Goal: Information Seeking & Learning: Learn about a topic

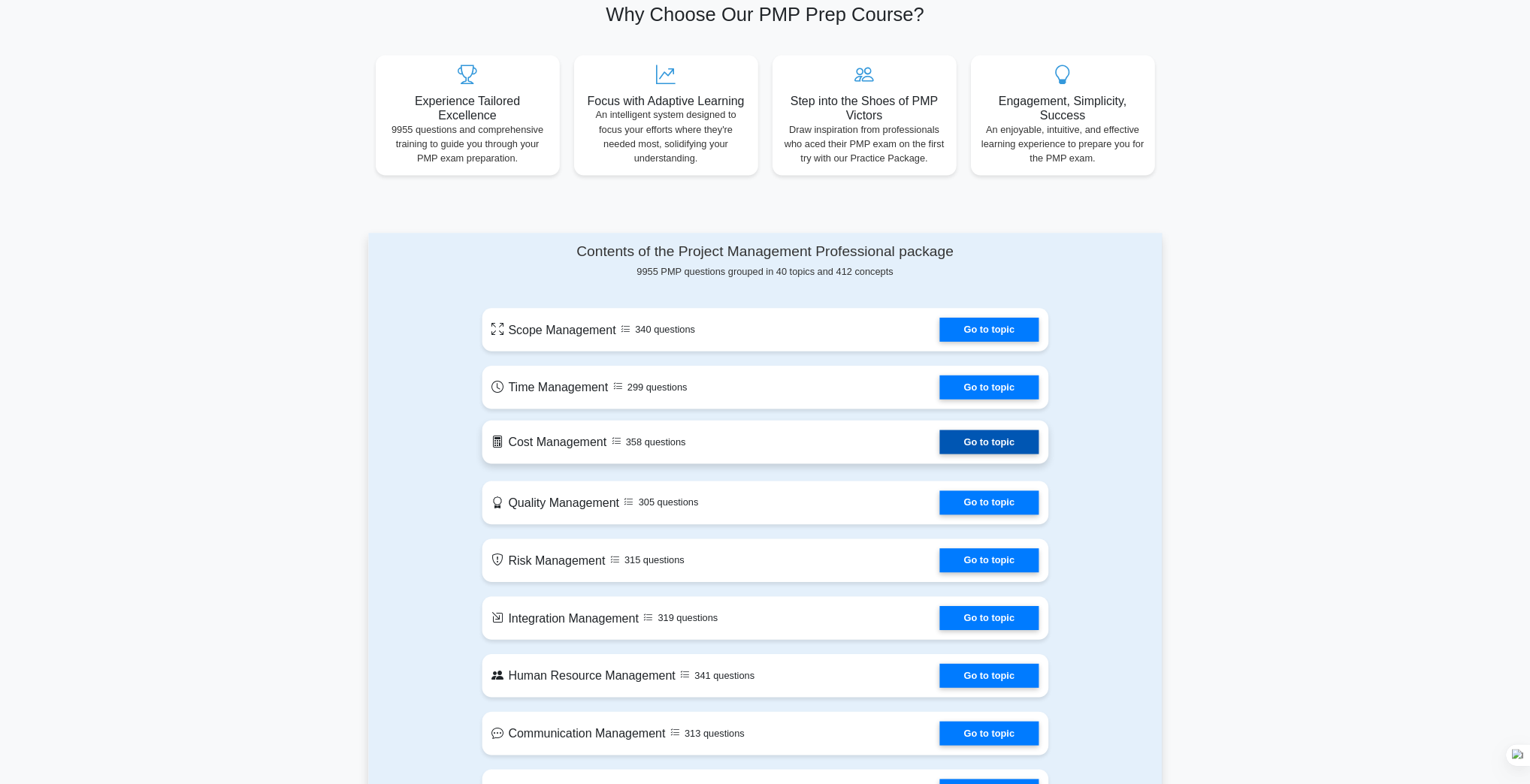
scroll to position [451, 0]
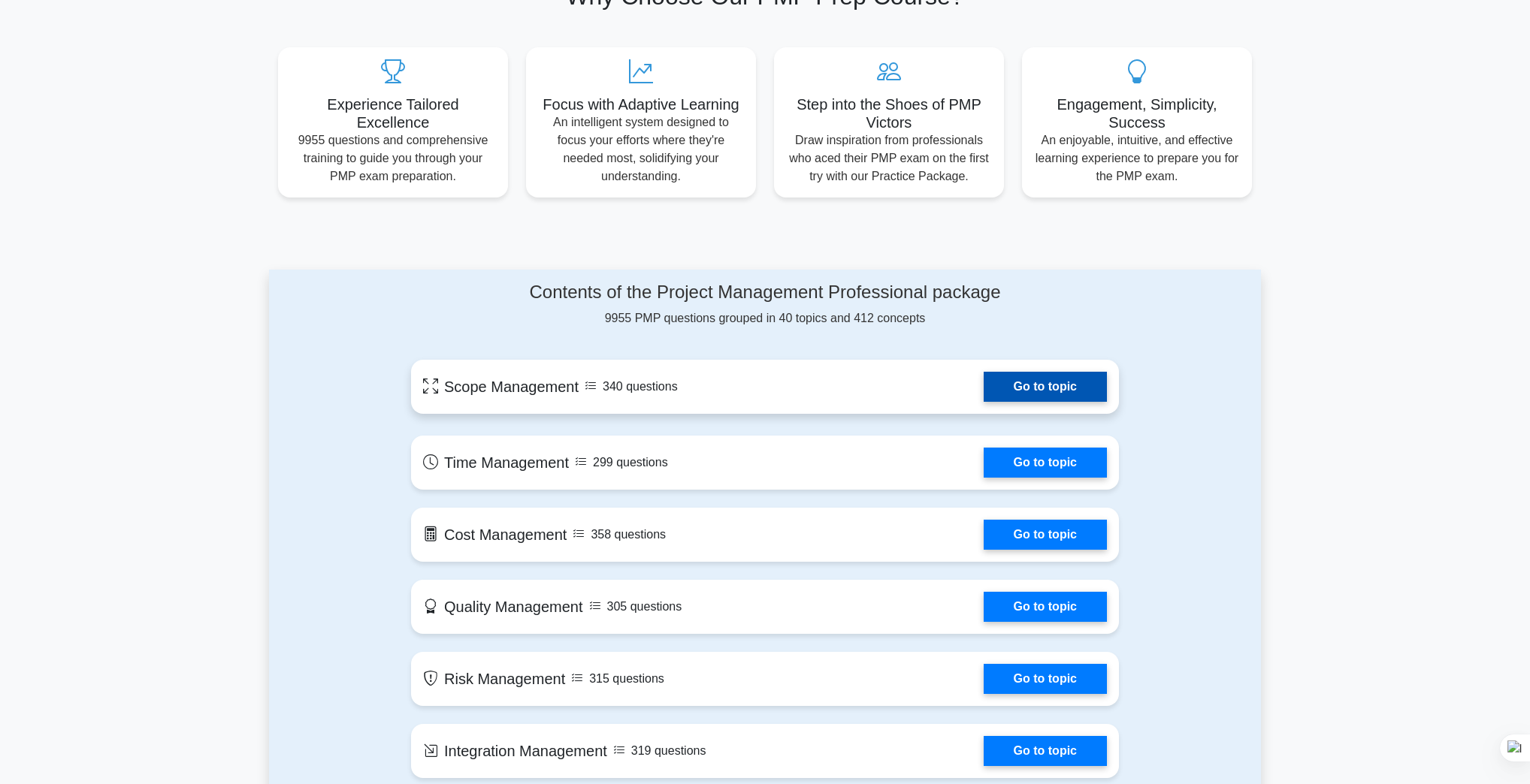
click at [1025, 382] on link "Go to topic" at bounding box center [1046, 387] width 124 height 30
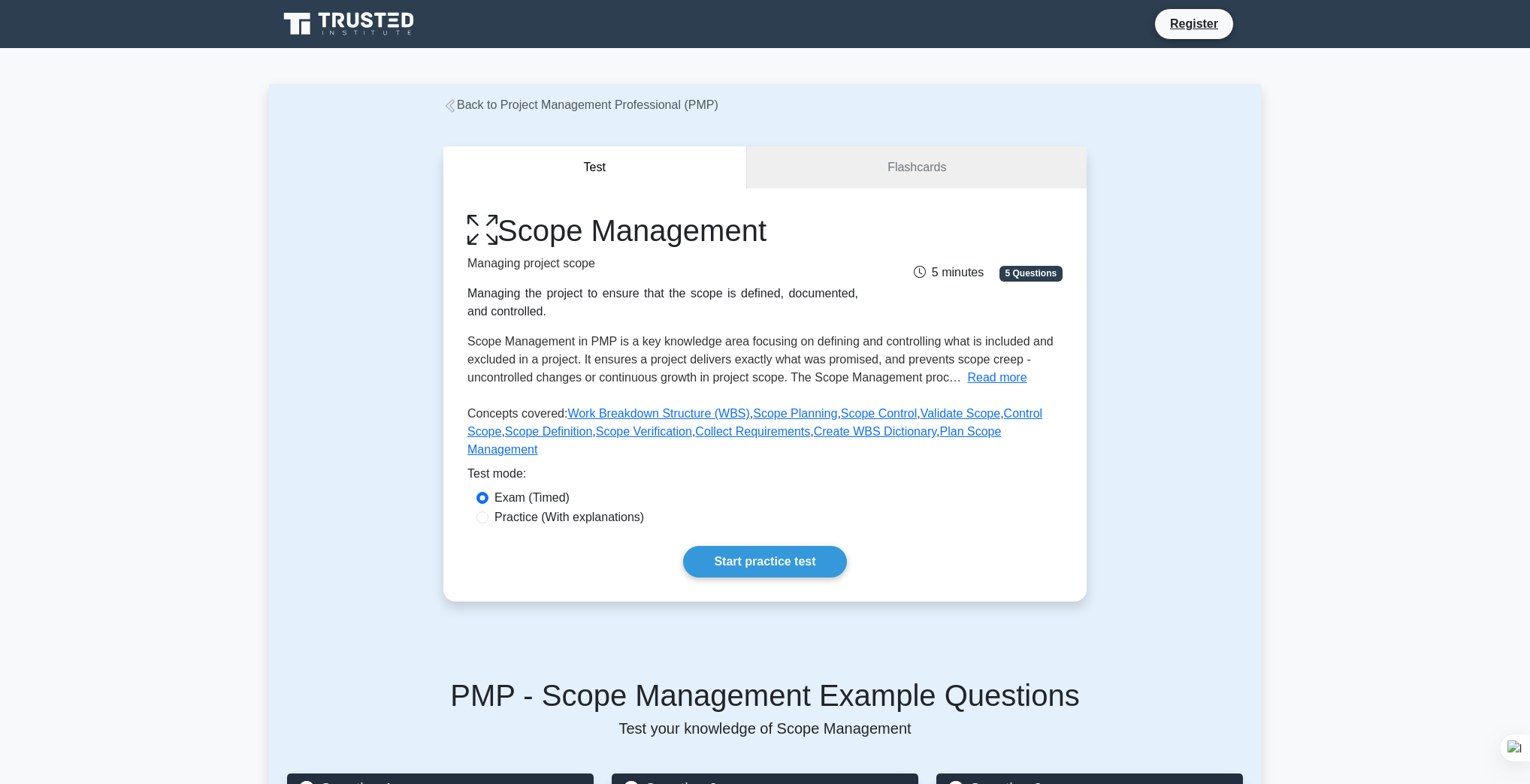
click at [556, 509] on label "Practice (With explanations)" at bounding box center [570, 517] width 150 height 18
click at [488, 511] on input "Practice (With explanations)" at bounding box center [483, 517] width 12 height 12
radio input "true"
click at [741, 546] on link "Start practice test" at bounding box center [765, 562] width 163 height 32
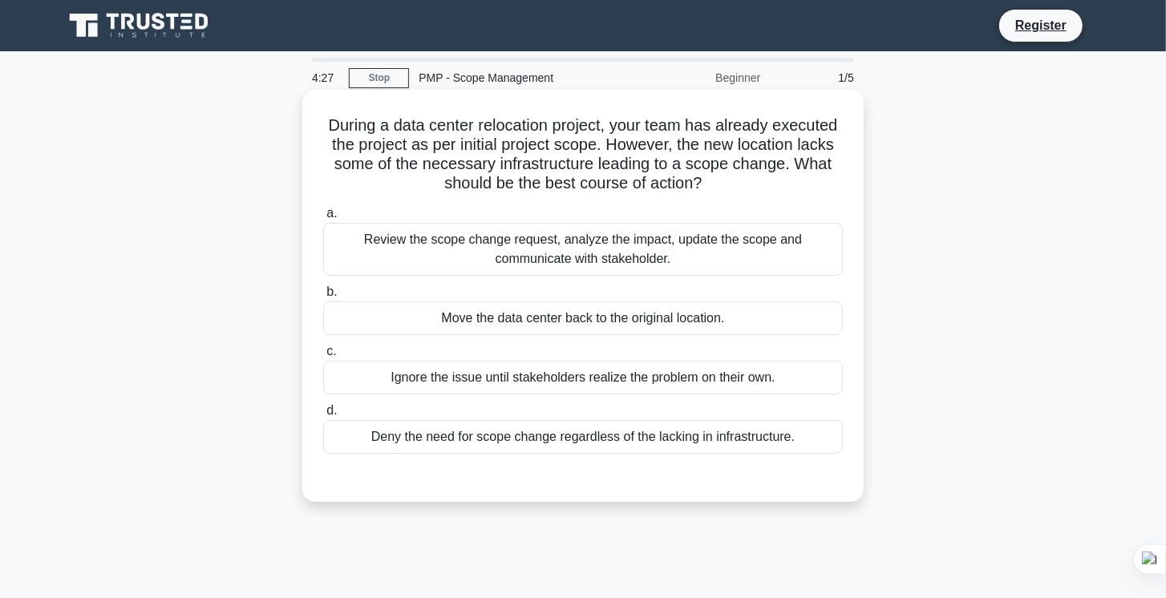
click at [482, 250] on div "Review the scope change request, analyze the impact, update the scope and commu…" at bounding box center [583, 249] width 520 height 53
click at [323, 219] on input "a. Review the scope change request, analyze the impact, update the scope and co…" at bounding box center [323, 214] width 0 height 10
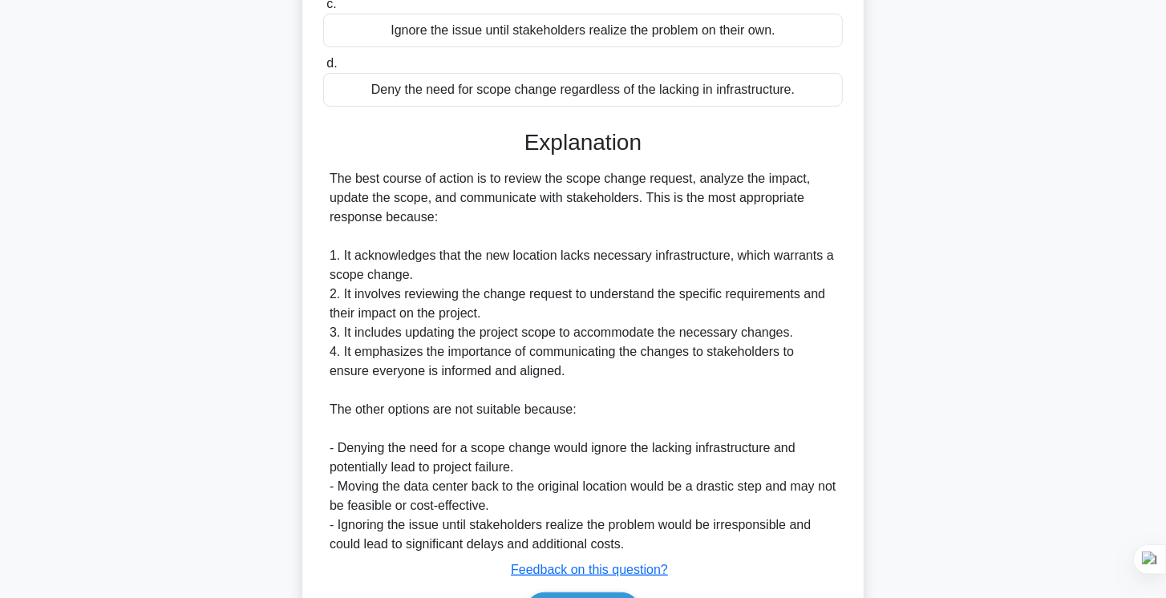
scroll to position [446, 0]
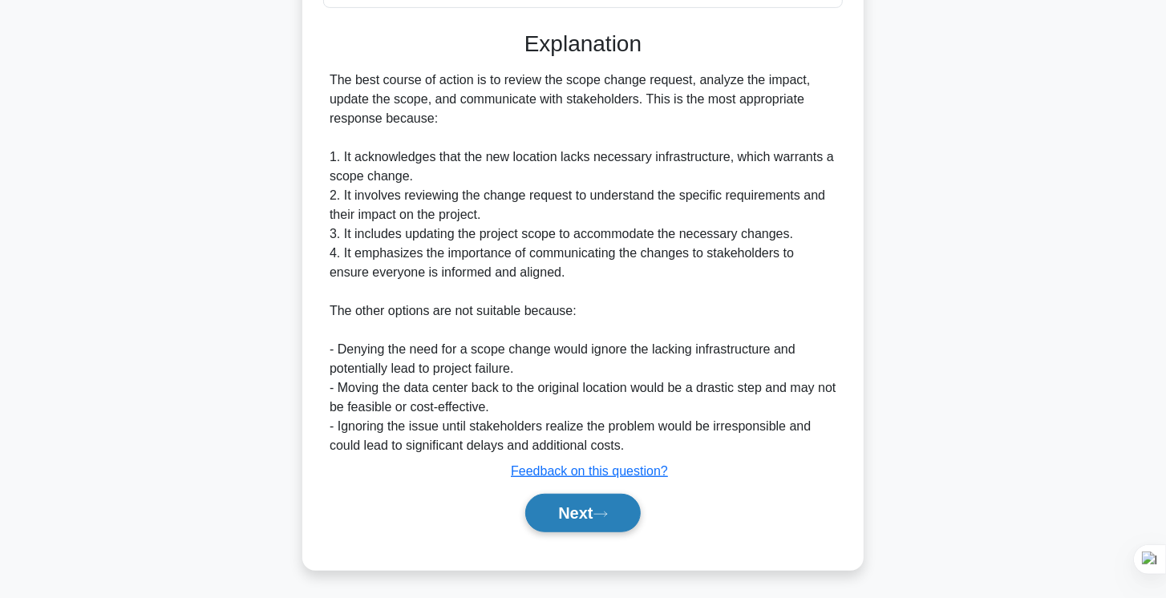
click at [605, 510] on icon at bounding box center [601, 514] width 14 height 9
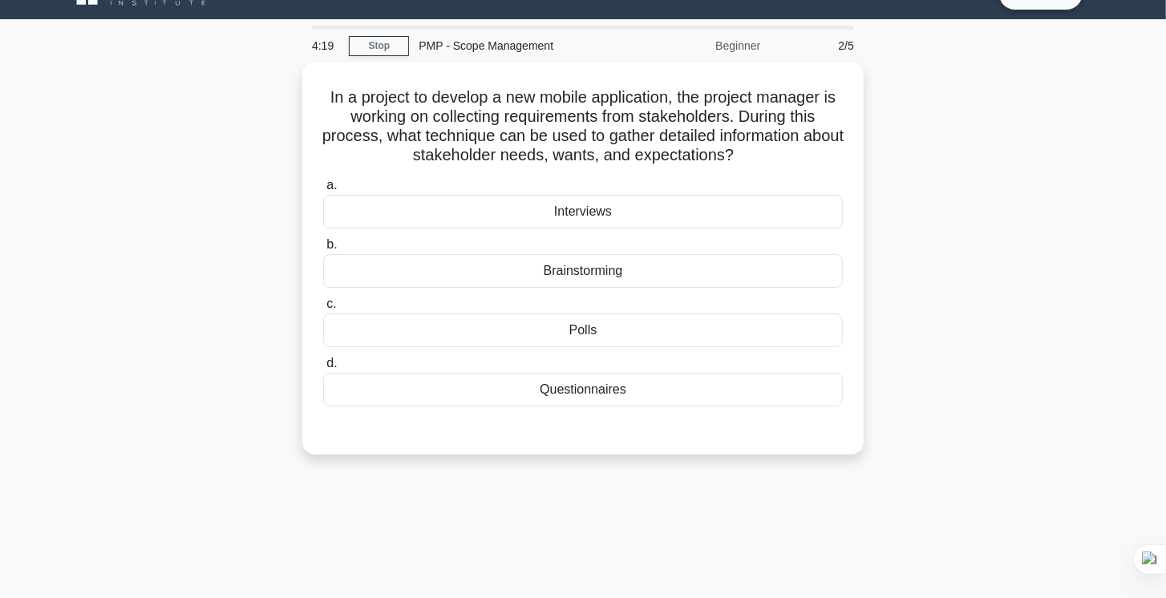
scroll to position [0, 0]
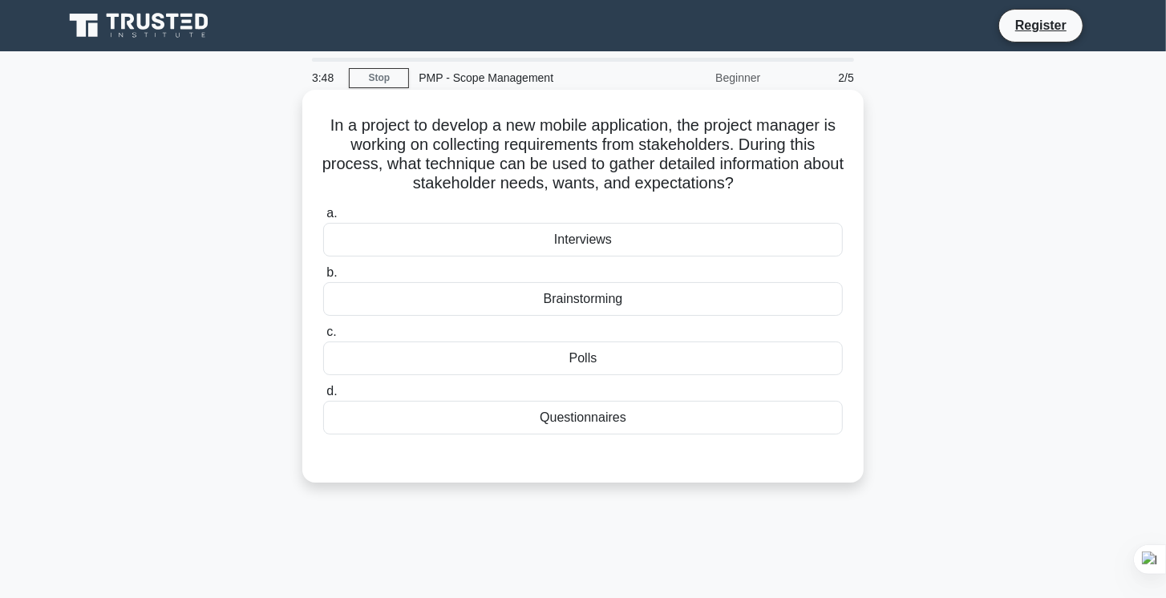
click at [456, 432] on div "Questionnaires" at bounding box center [583, 418] width 520 height 34
click at [323, 397] on input "d. Questionnaires" at bounding box center [323, 392] width 0 height 10
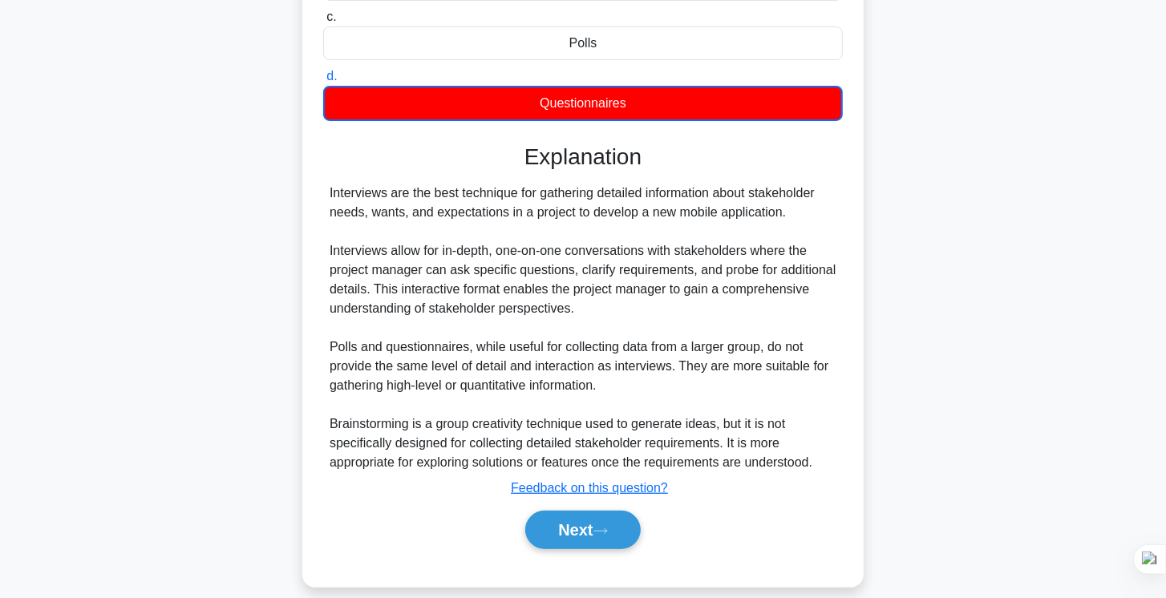
scroll to position [321, 0]
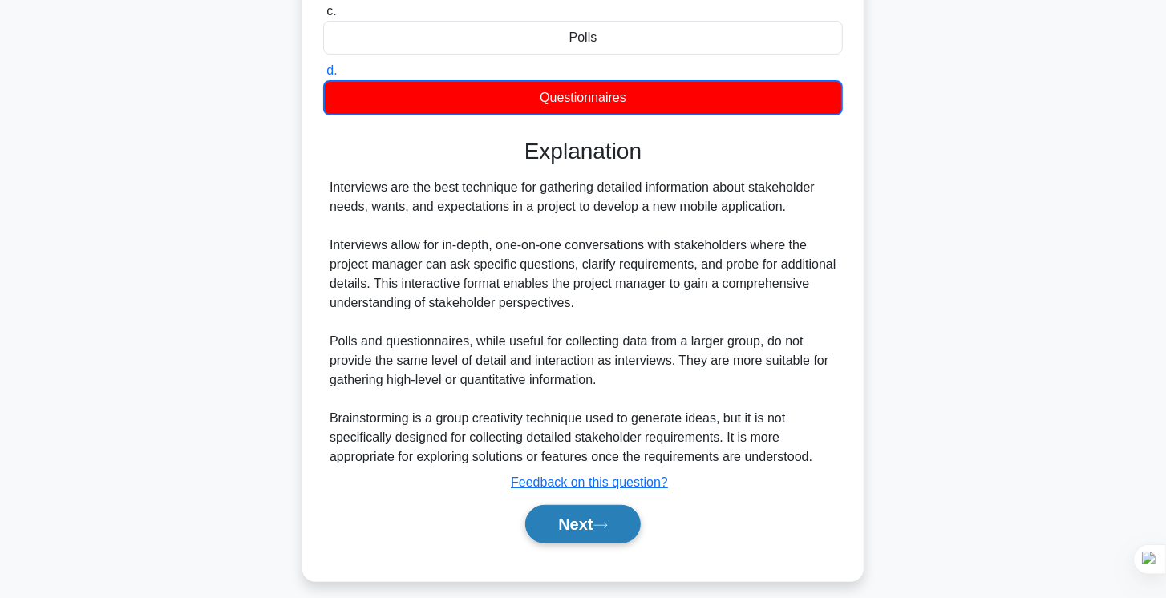
click at [573, 524] on button "Next" at bounding box center [582, 524] width 115 height 39
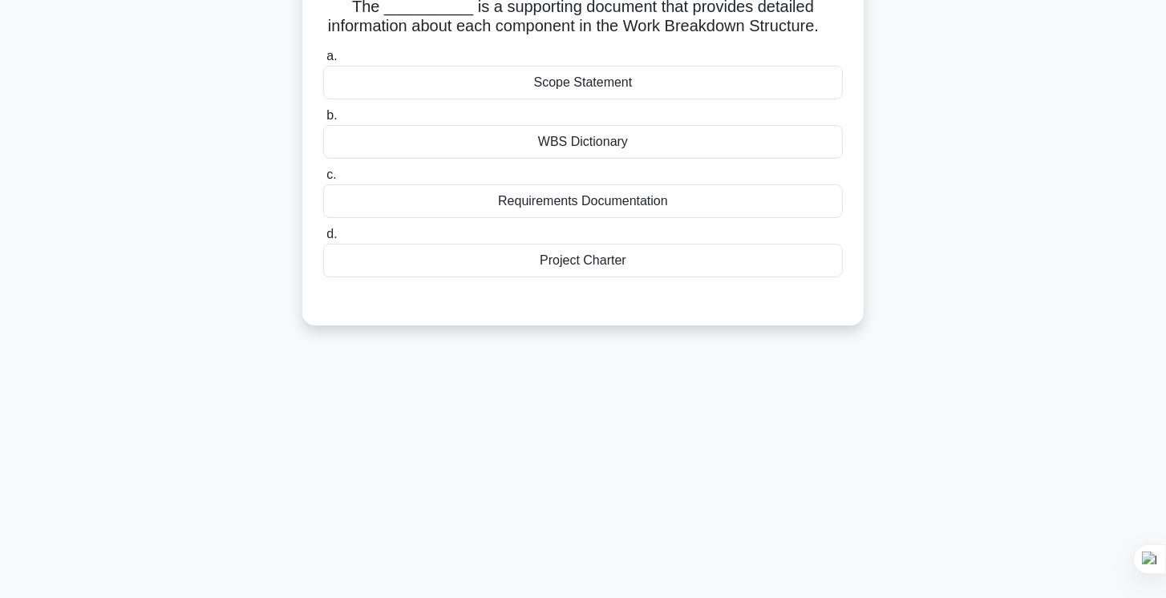
scroll to position [0, 0]
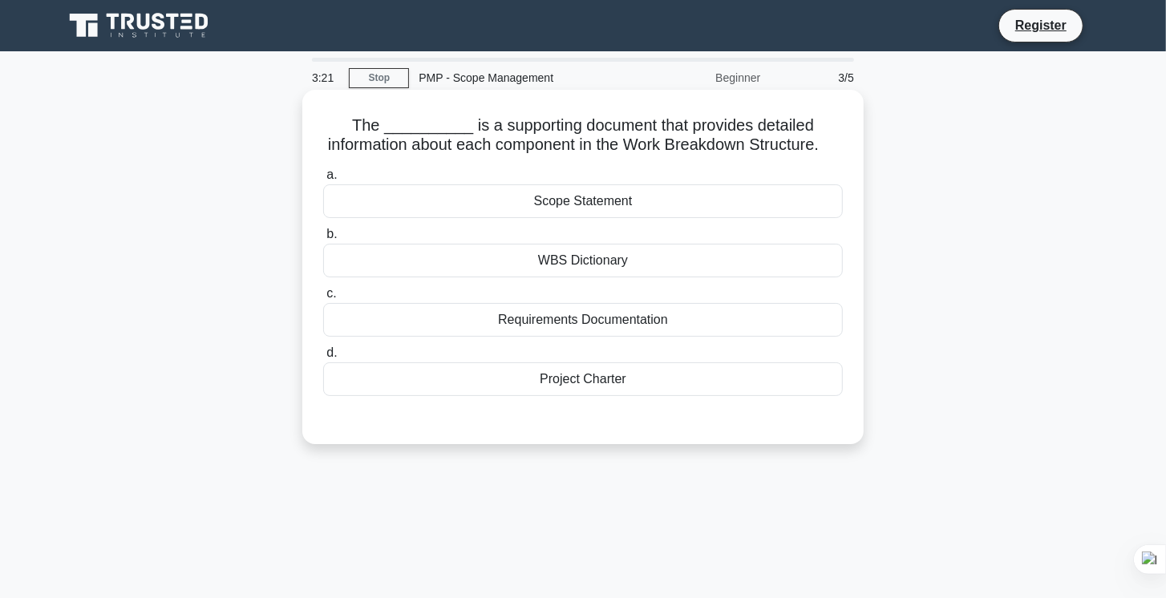
click at [468, 218] on div "Scope Statement" at bounding box center [583, 202] width 520 height 34
click at [323, 180] on input "a. Scope Statement" at bounding box center [323, 175] width 0 height 10
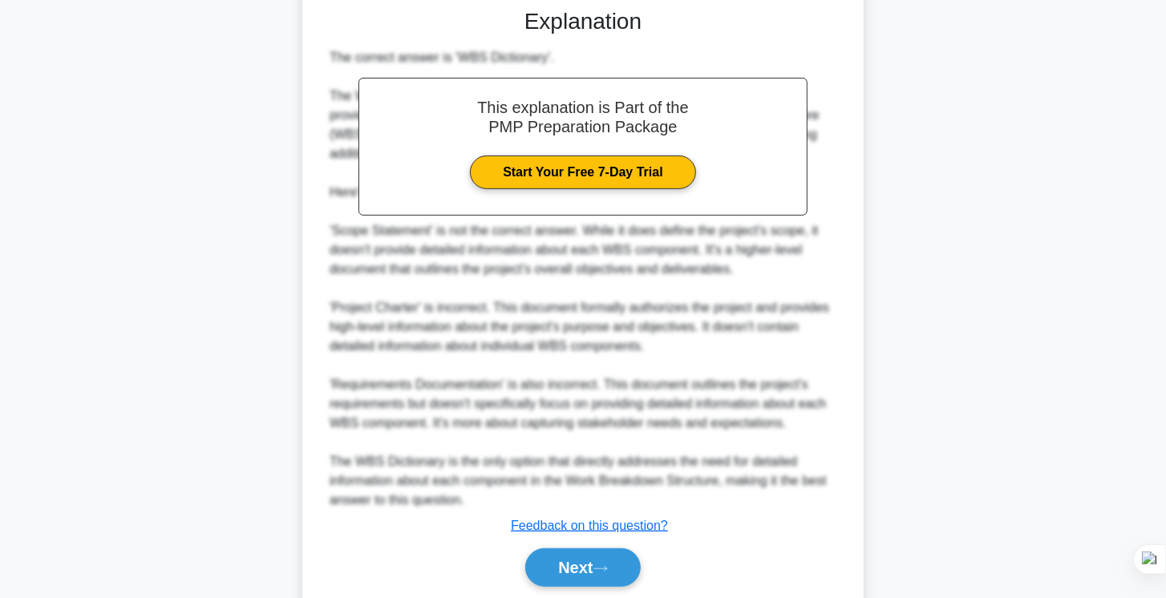
scroll to position [486, 0]
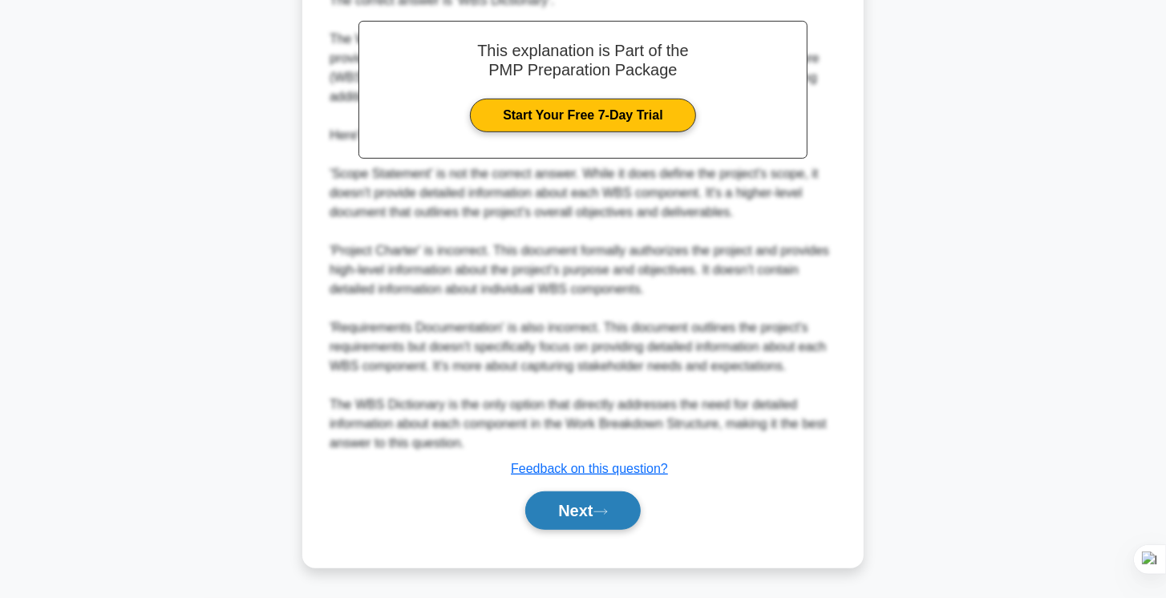
click at [610, 521] on button "Next" at bounding box center [582, 511] width 115 height 39
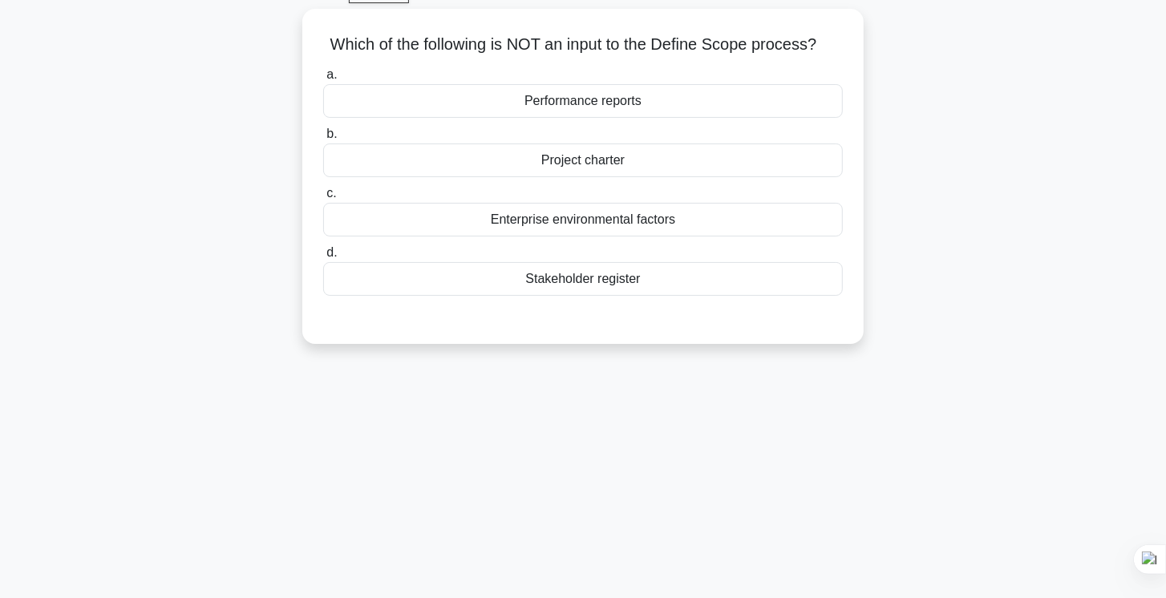
scroll to position [0, 0]
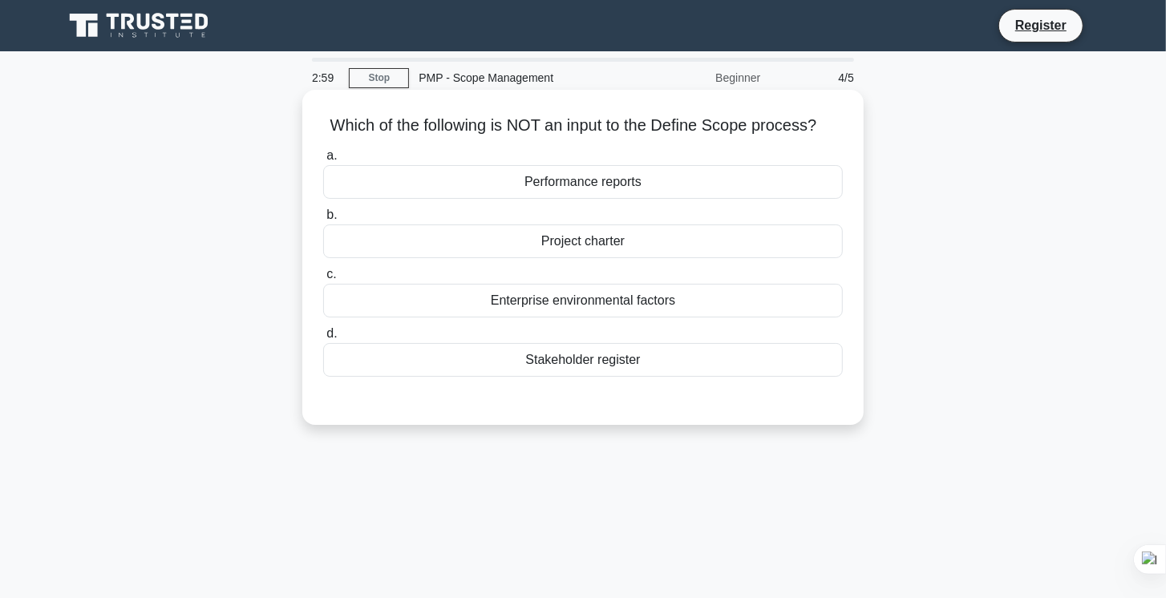
click at [479, 304] on div "Enterprise environmental factors" at bounding box center [583, 301] width 520 height 34
click at [323, 280] on input "c. Enterprise environmental factors" at bounding box center [323, 275] width 0 height 10
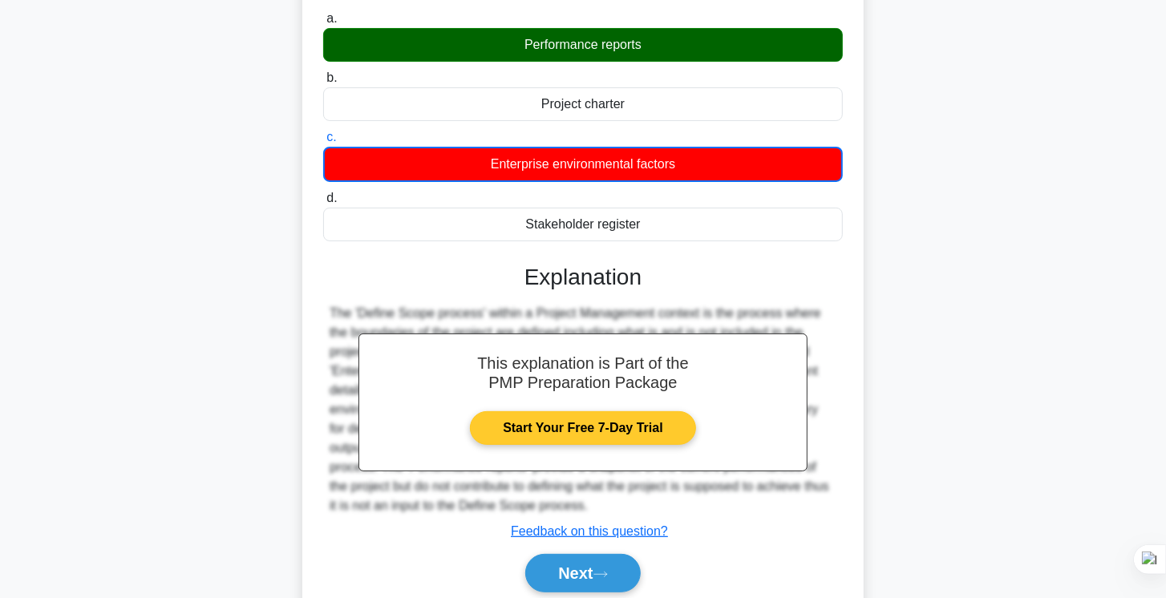
scroll to position [268, 0]
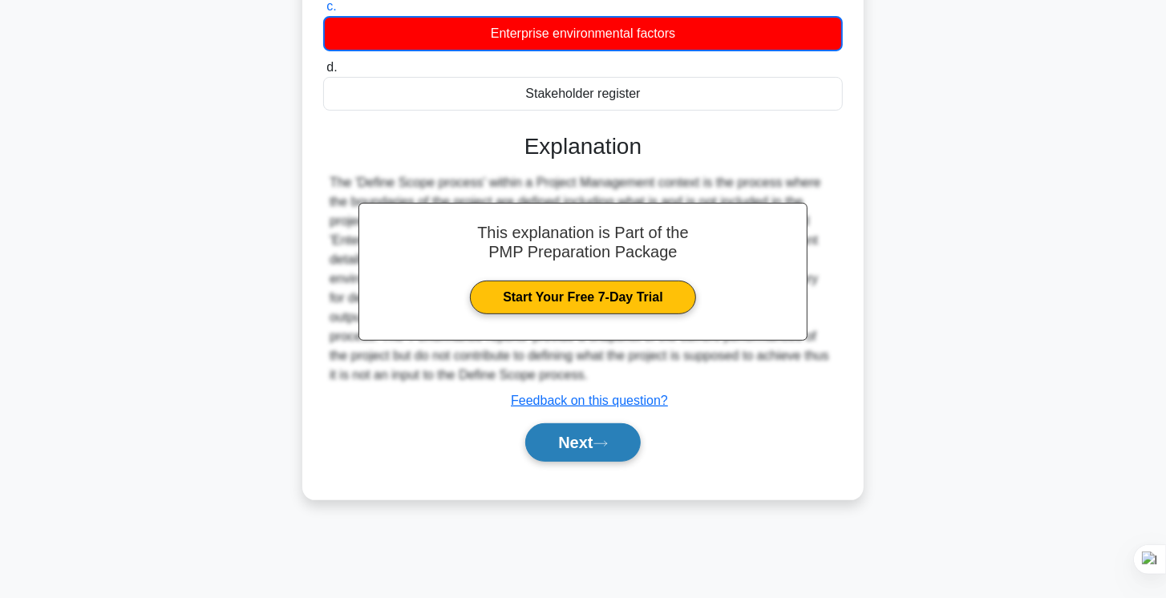
click at [594, 436] on button "Next" at bounding box center [582, 443] width 115 height 39
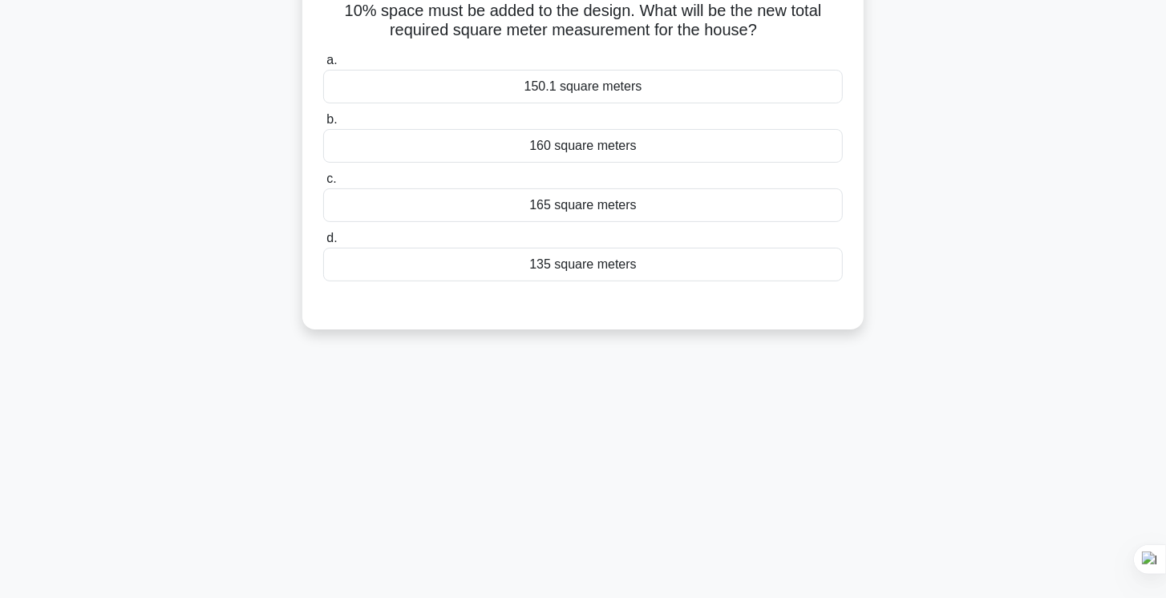
scroll to position [39, 0]
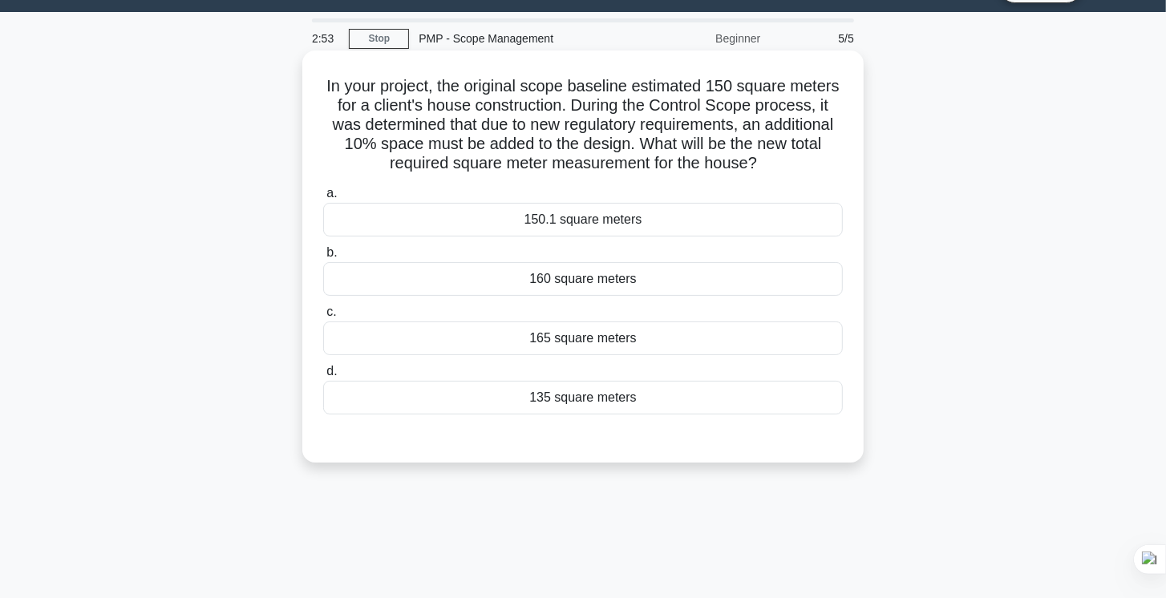
click at [549, 393] on div "135 square meters" at bounding box center [583, 398] width 520 height 34
click at [323, 377] on input "d. 135 square meters" at bounding box center [323, 372] width 0 height 10
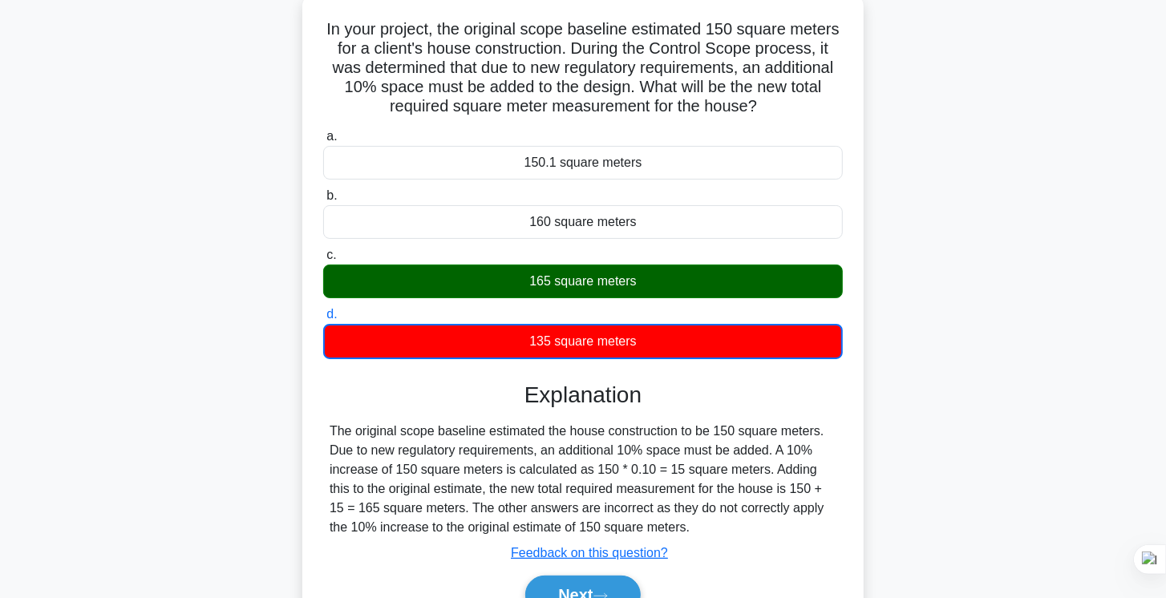
scroll to position [268, 0]
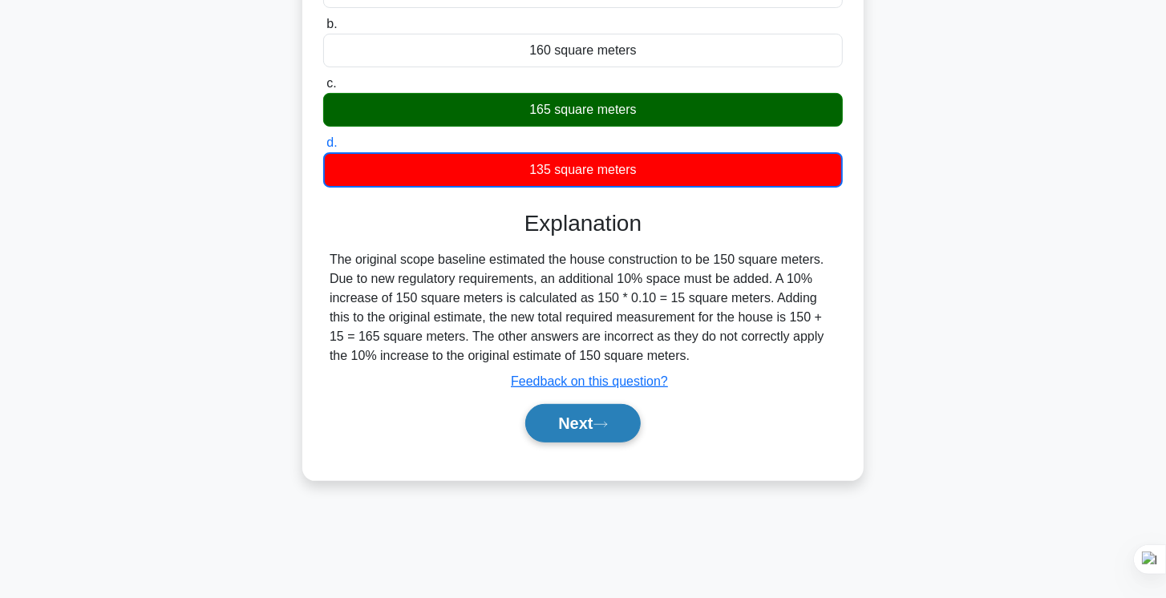
click at [589, 414] on button "Next" at bounding box center [582, 423] width 115 height 39
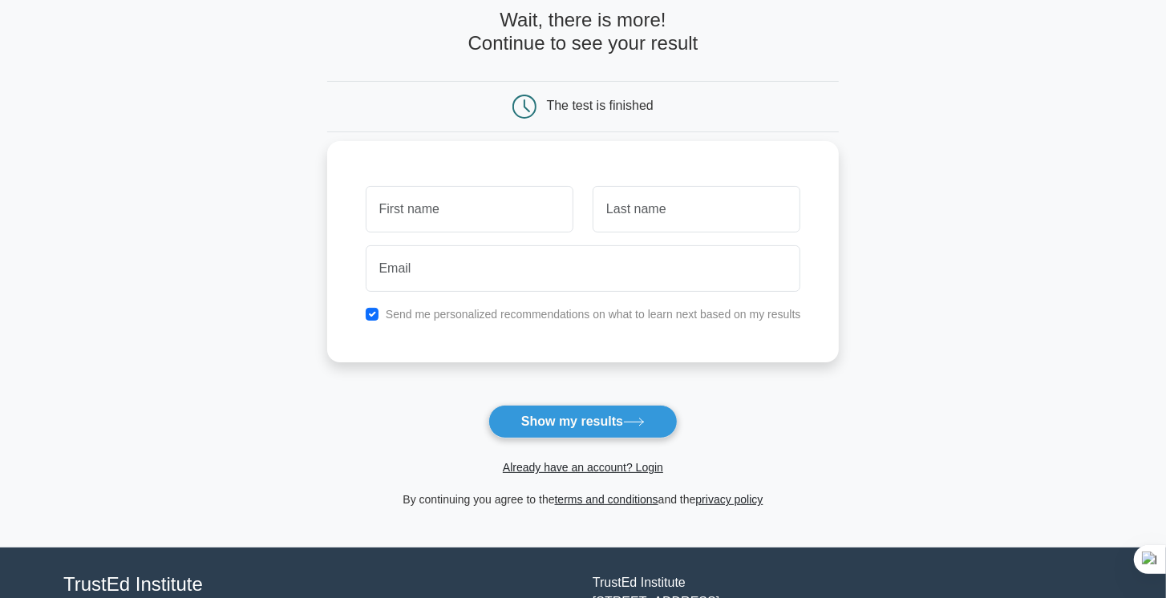
scroll to position [91, 0]
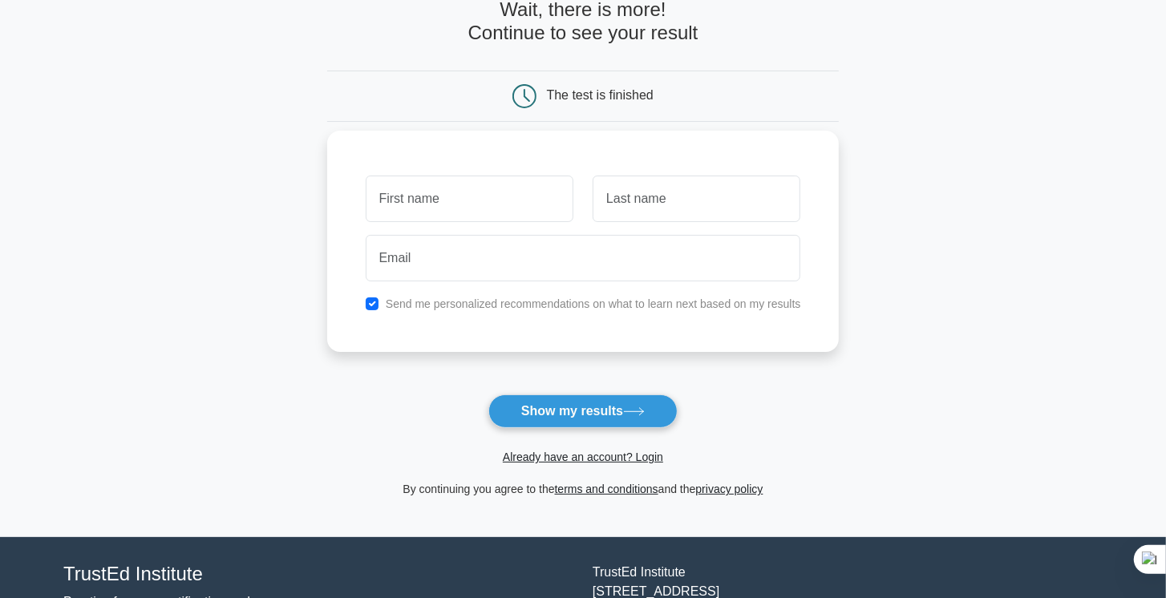
click at [444, 197] on input "text" at bounding box center [470, 199] width 208 height 47
click at [423, 211] on input "text" at bounding box center [470, 199] width 208 height 47
type input "Kyrylo"
type input "Zdorovenko"
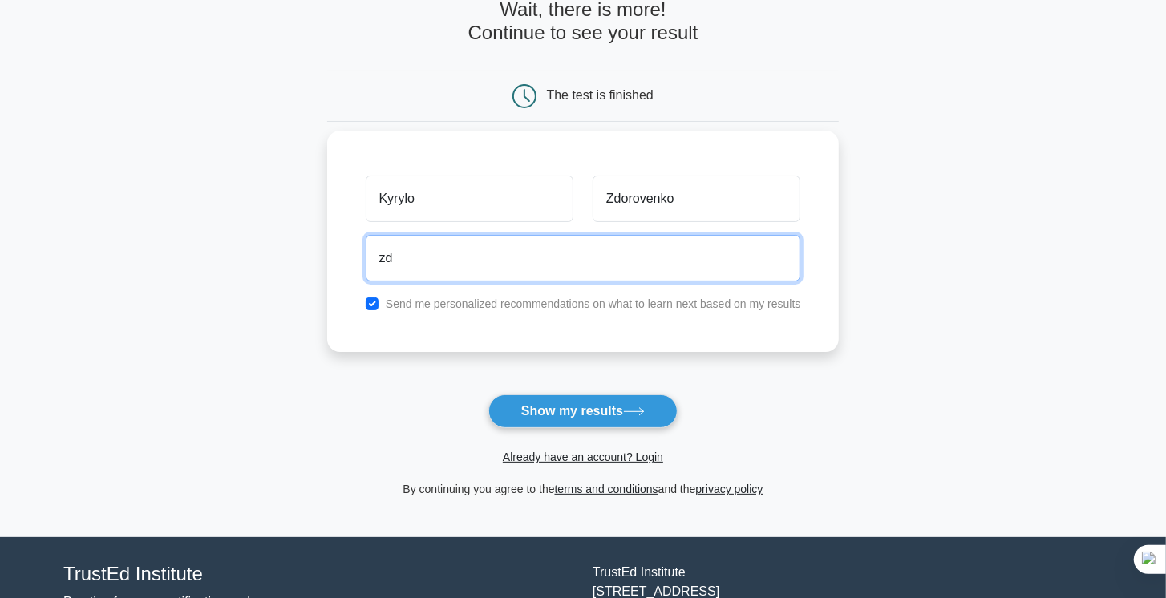
type input "zdorovenko.nvo16@gmail.com"
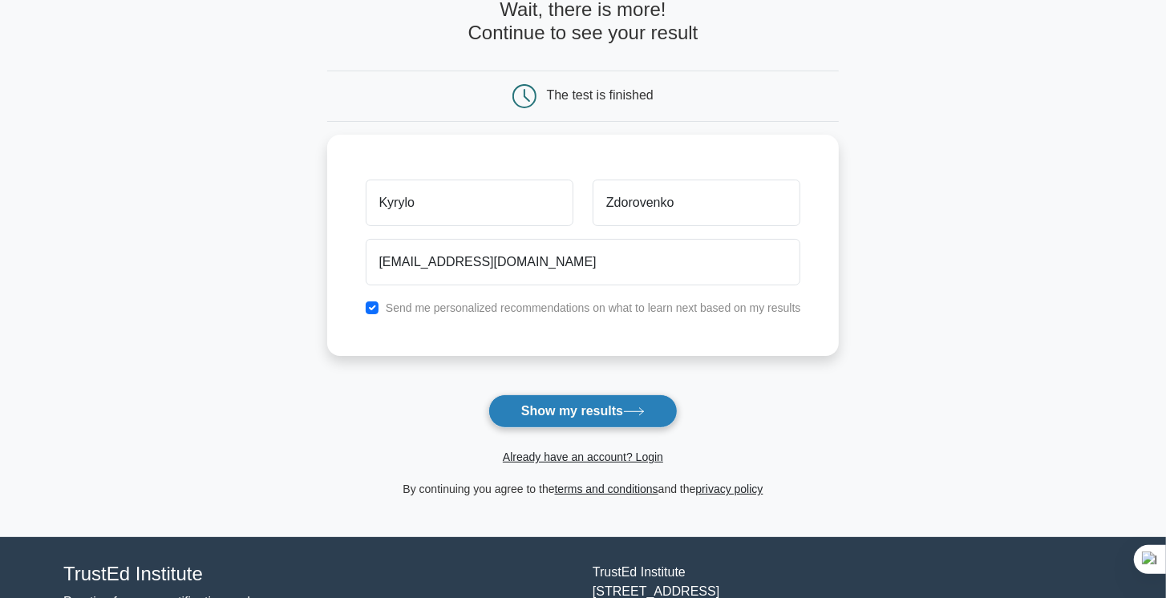
click at [586, 406] on button "Show my results" at bounding box center [583, 412] width 189 height 34
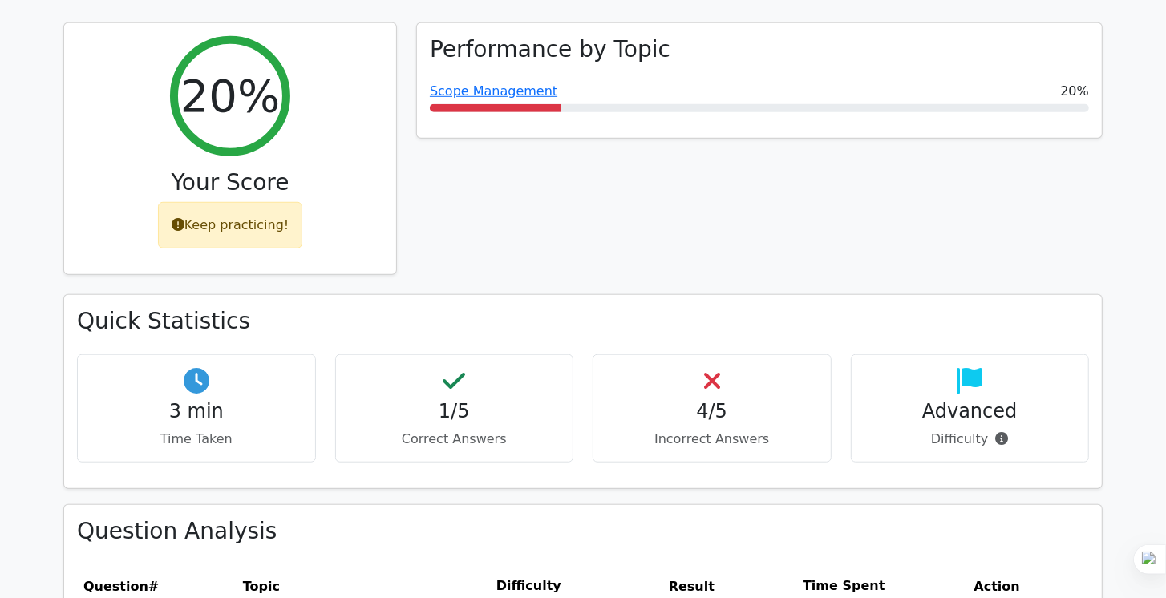
scroll to position [779, 0]
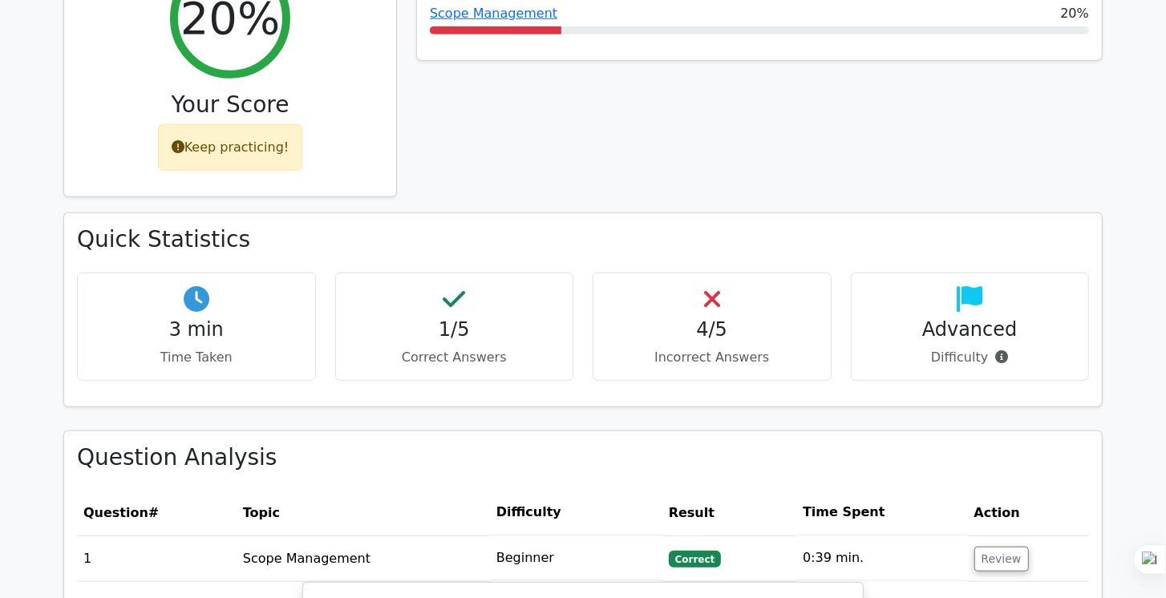
click at [480, 318] on h4 "1/5" at bounding box center [455, 329] width 212 height 23
click at [690, 273] on div "4/5 Incorrect Answers" at bounding box center [712, 327] width 239 height 108
click at [930, 318] on h4 "Advanced" at bounding box center [971, 329] width 212 height 23
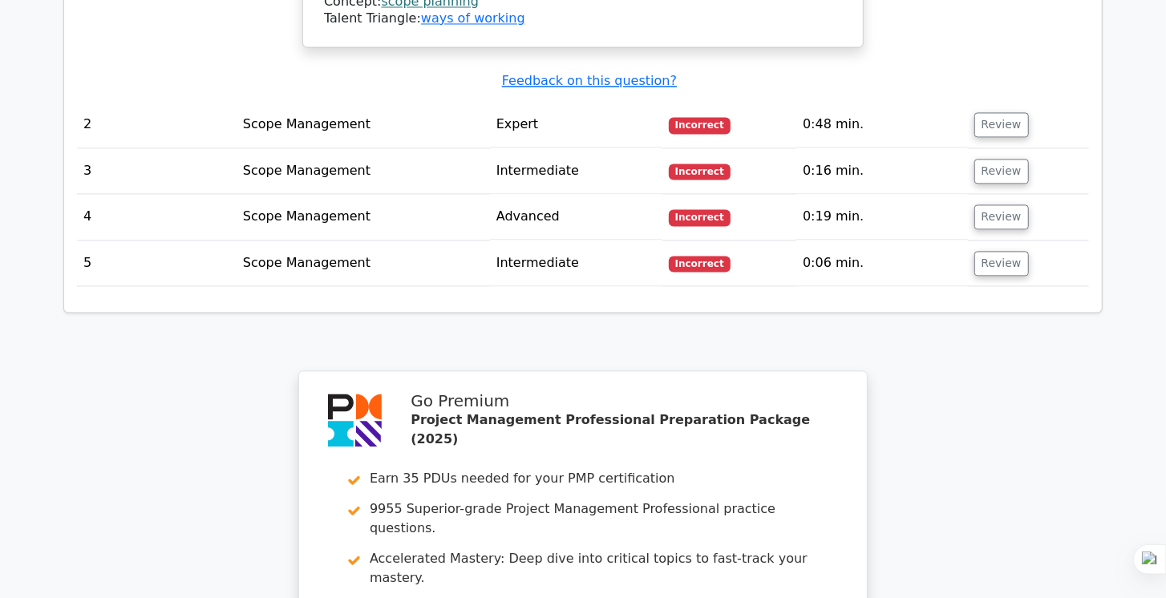
scroll to position [2062, 0]
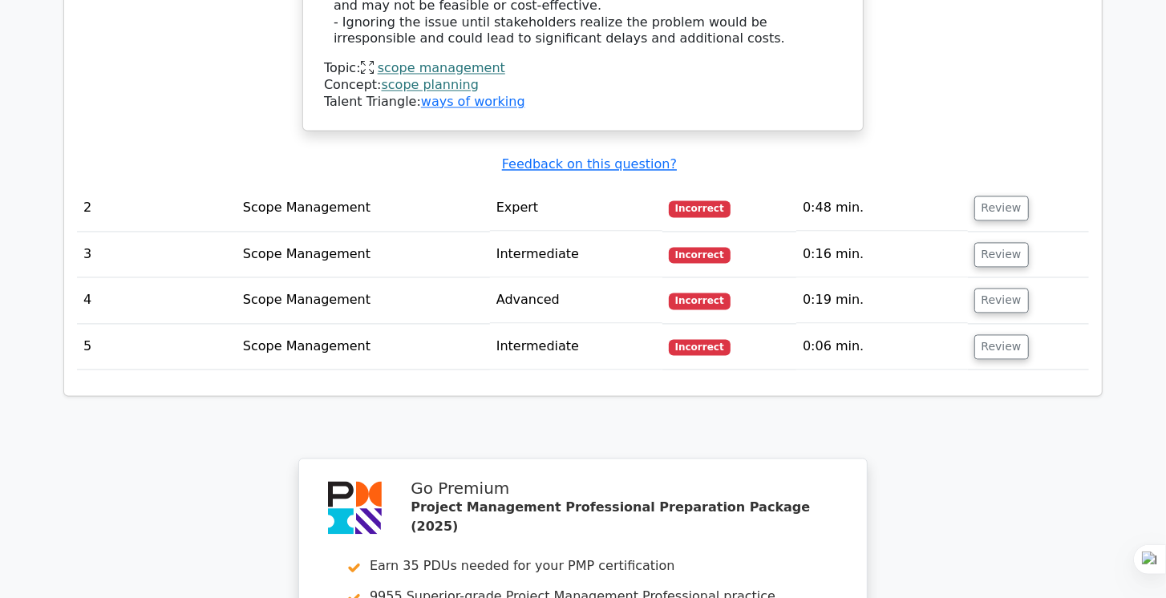
click at [690, 232] on td "Incorrect" at bounding box center [730, 255] width 134 height 46
click at [555, 185] on td "Expert" at bounding box center [576, 208] width 172 height 46
click at [987, 196] on button "Review" at bounding box center [1002, 208] width 55 height 25
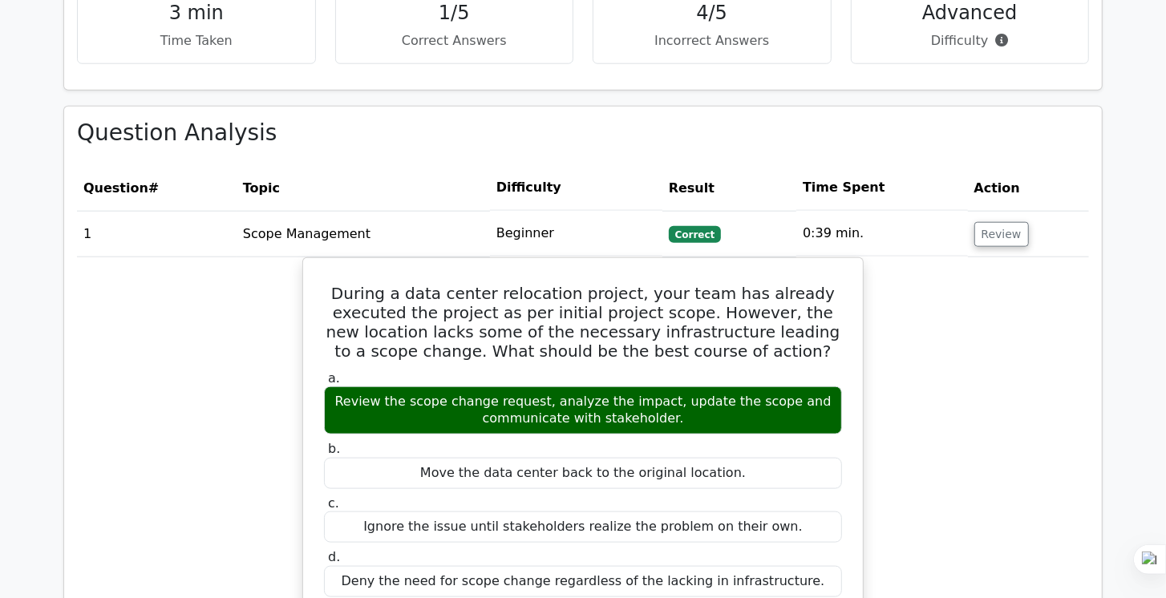
scroll to position [870, 0]
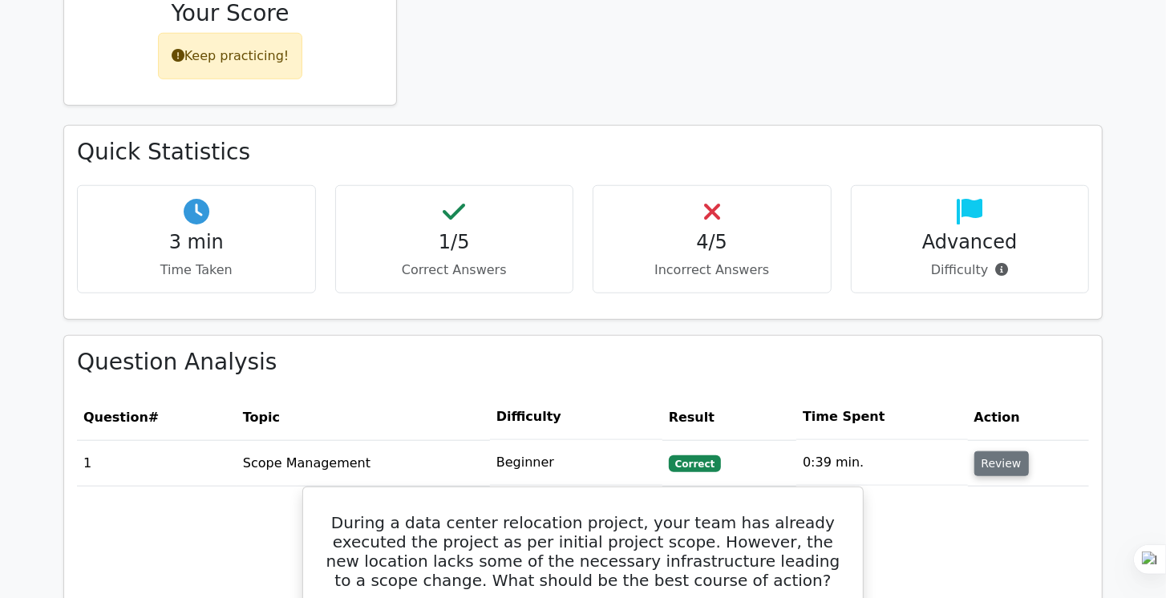
click at [1000, 452] on button "Review" at bounding box center [1002, 464] width 55 height 25
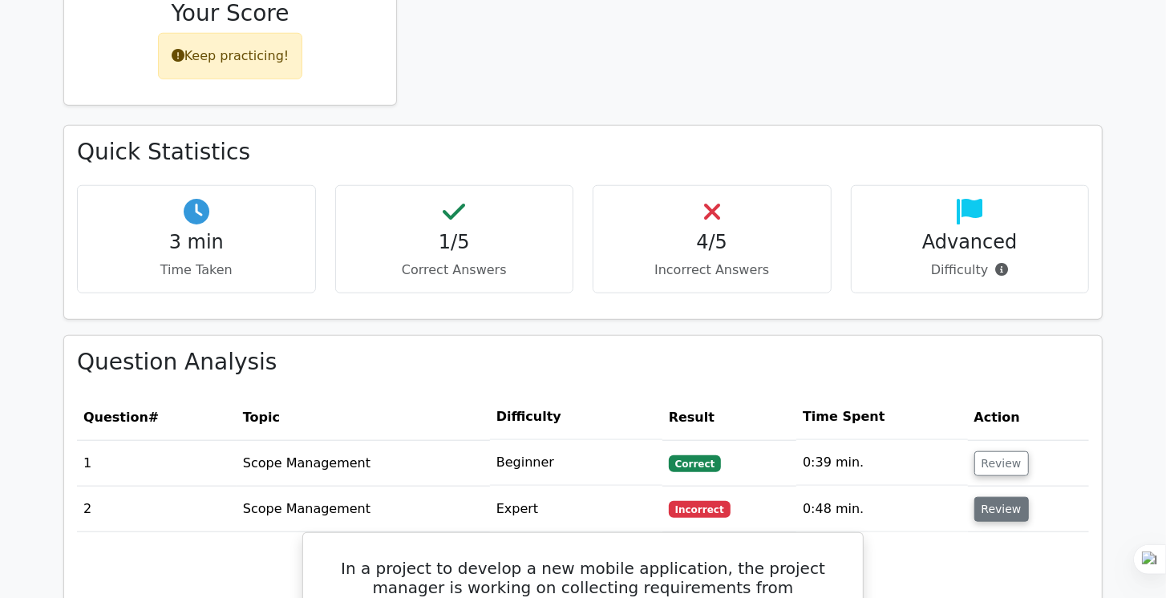
click at [996, 497] on button "Review" at bounding box center [1002, 509] width 55 height 25
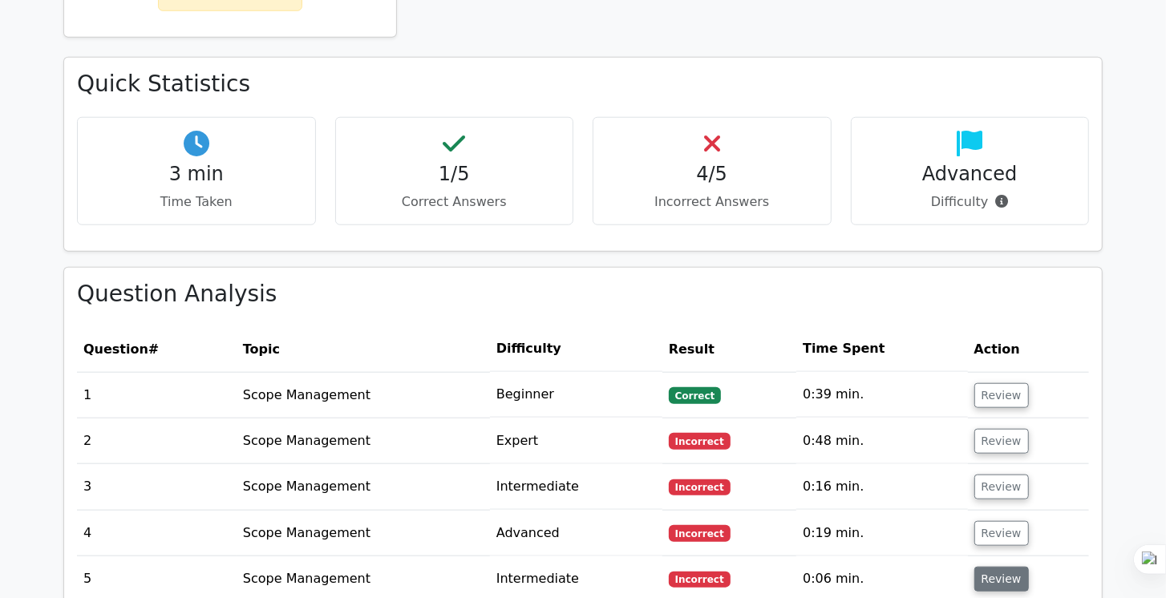
scroll to position [1008, 0]
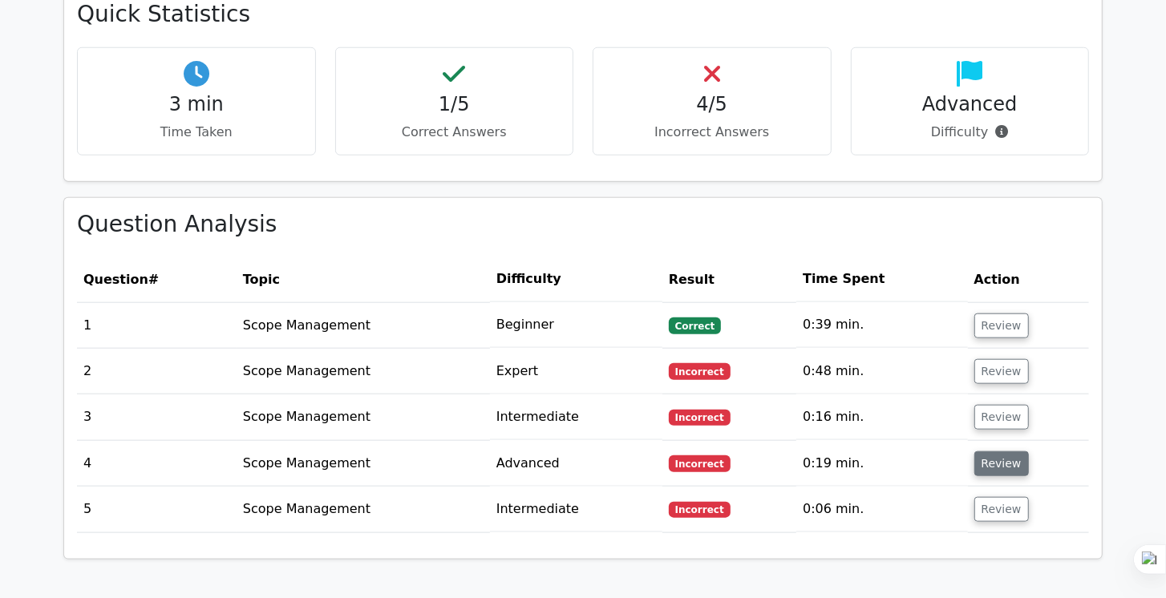
click at [996, 452] on button "Review" at bounding box center [1002, 464] width 55 height 25
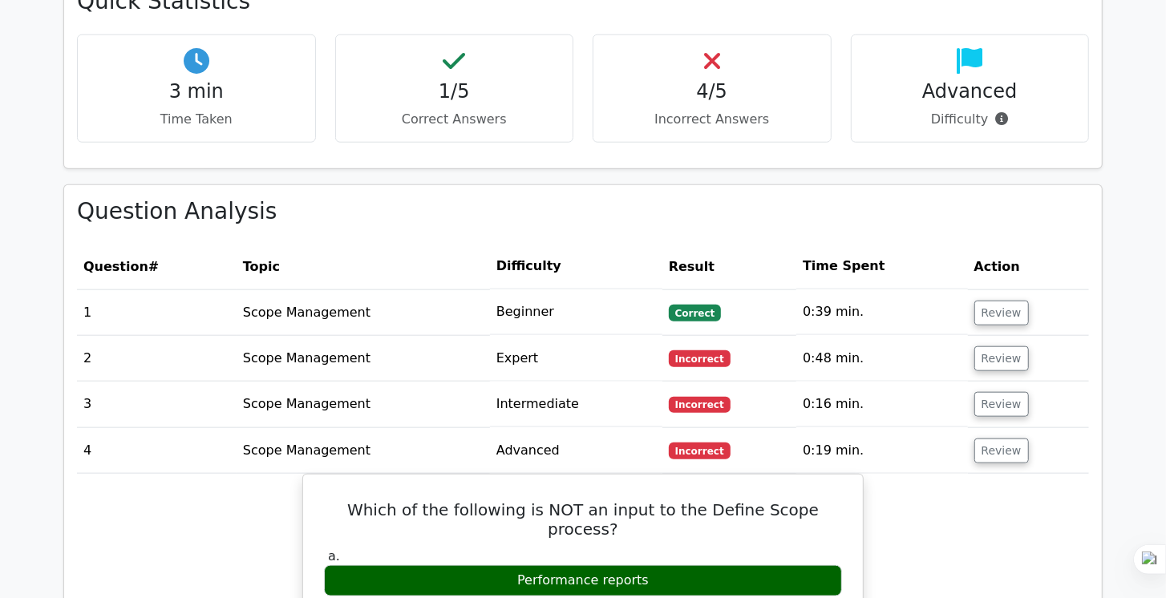
scroll to position [963, 0]
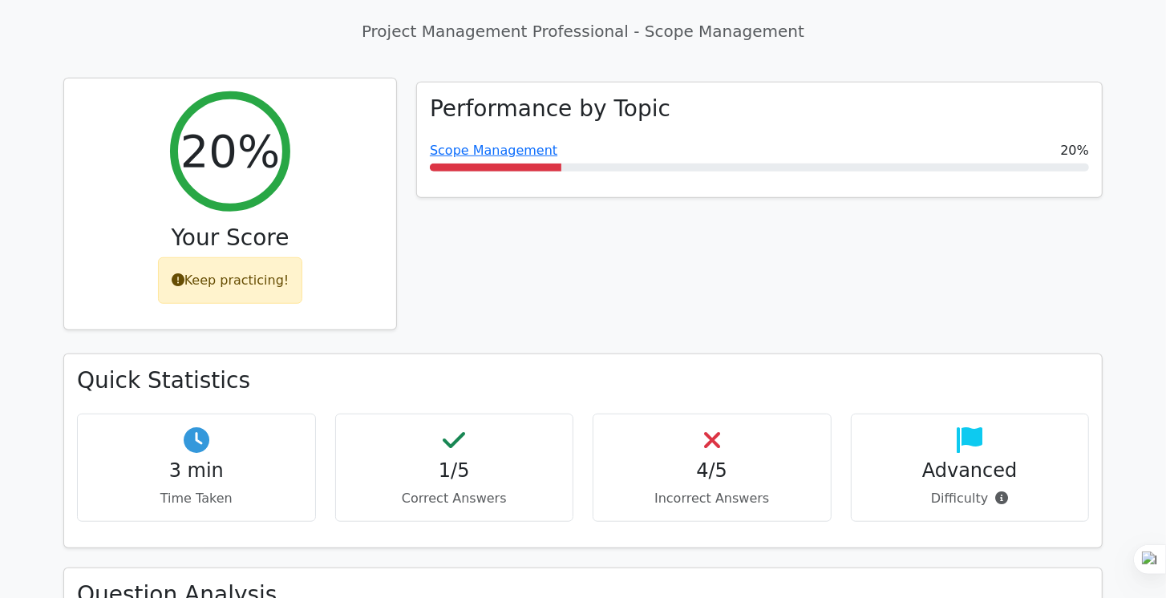
click at [256, 258] on div "Keep practicing!" at bounding box center [230, 281] width 145 height 47
click at [260, 119] on div "20%" at bounding box center [230, 151] width 120 height 120
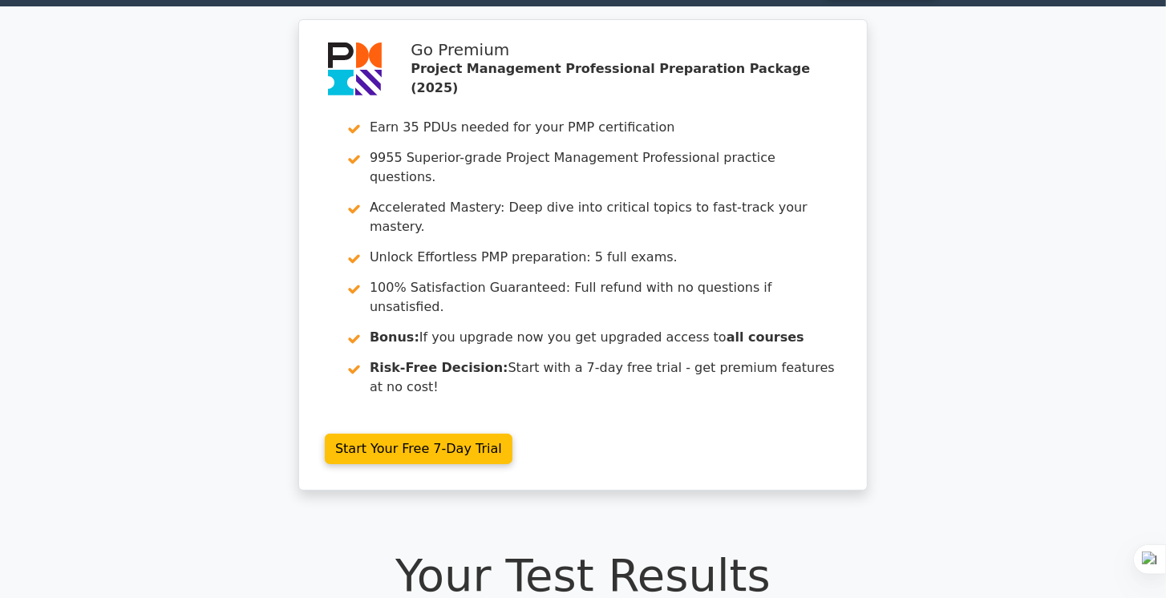
scroll to position [0, 0]
